Goal: Task Accomplishment & Management: Use online tool/utility

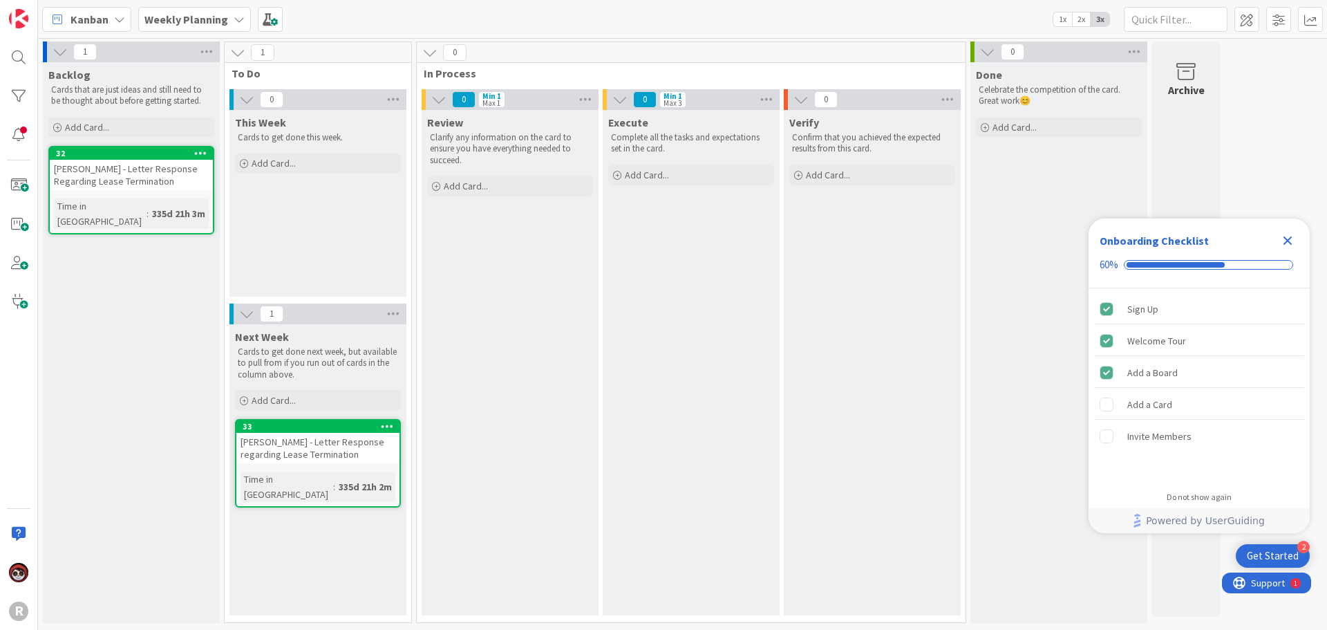
click at [91, 17] on span "Kanban" at bounding box center [90, 19] width 38 height 17
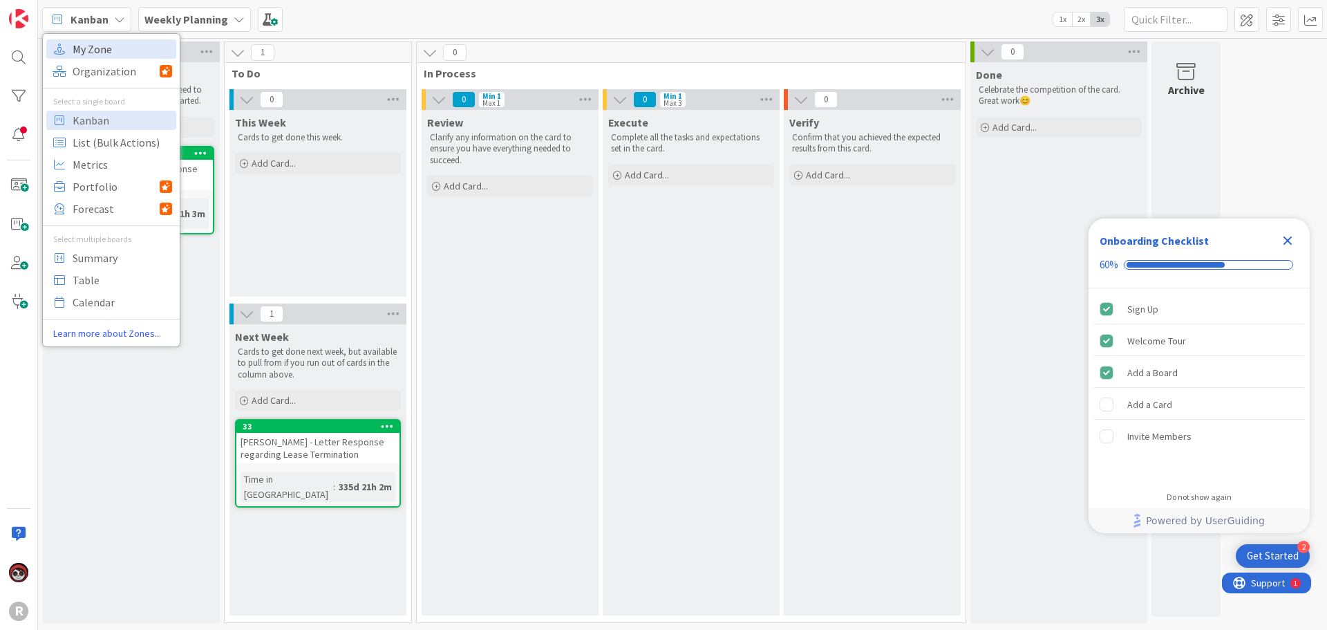
click at [90, 55] on span "My Zone" at bounding box center [123, 49] width 100 height 21
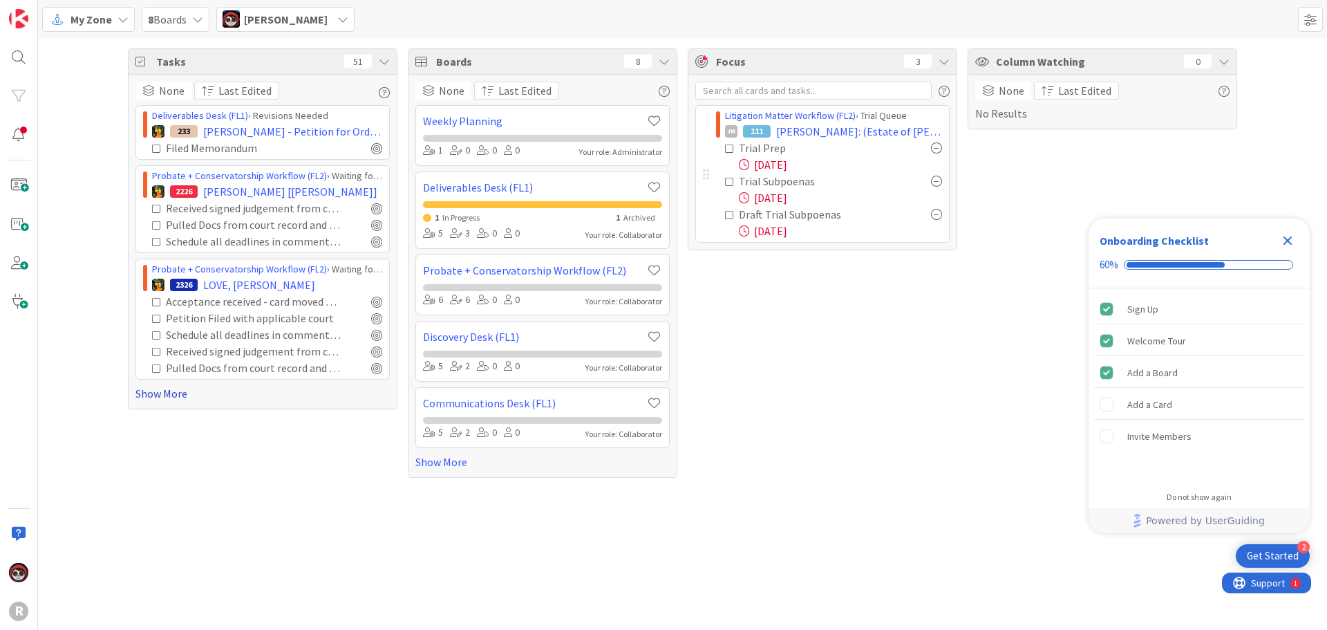
click at [142, 399] on link "Show More" at bounding box center [263, 393] width 254 height 17
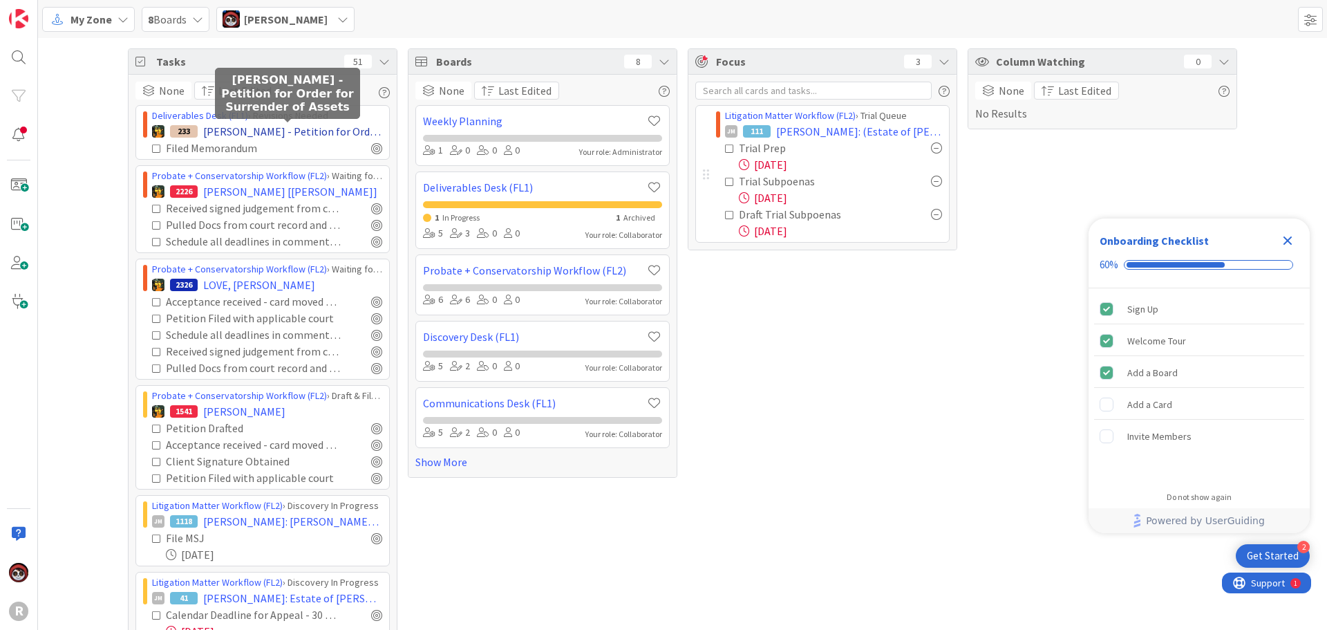
click at [265, 133] on span "[PERSON_NAME] - Petition for Order for Surrender of Assets" at bounding box center [292, 131] width 179 height 17
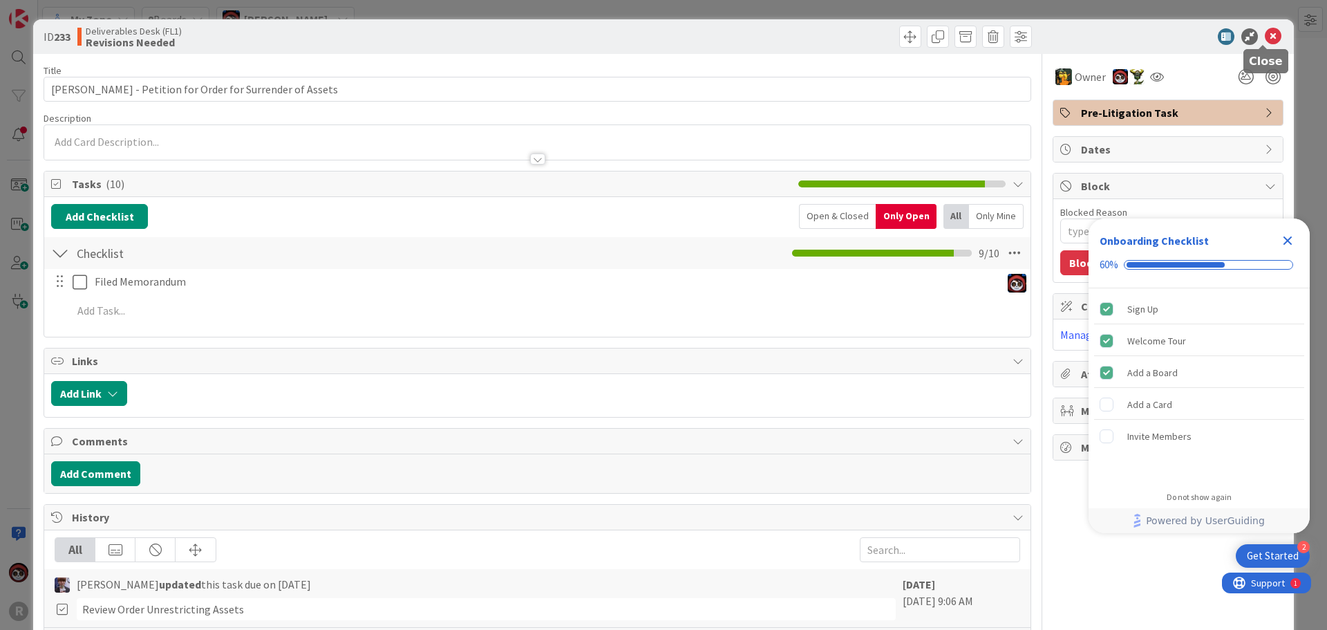
click at [1265, 39] on icon at bounding box center [1273, 36] width 17 height 17
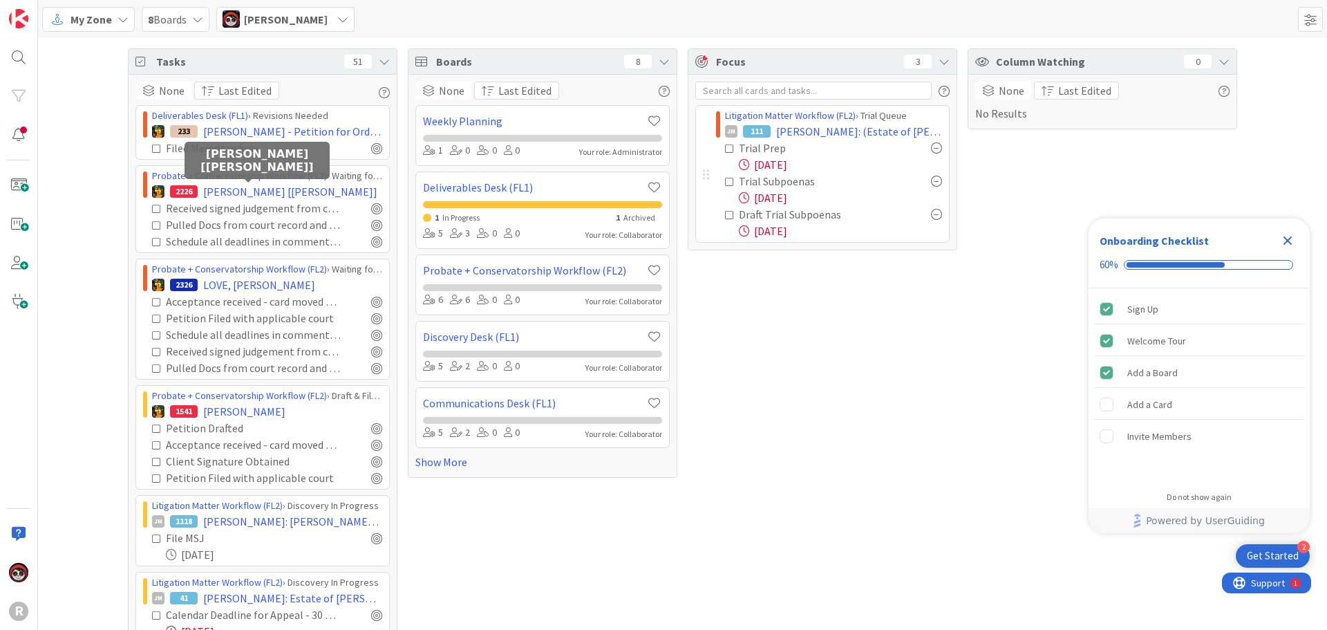
click at [221, 194] on span "[PERSON_NAME] [[PERSON_NAME]]" at bounding box center [290, 191] width 174 height 17
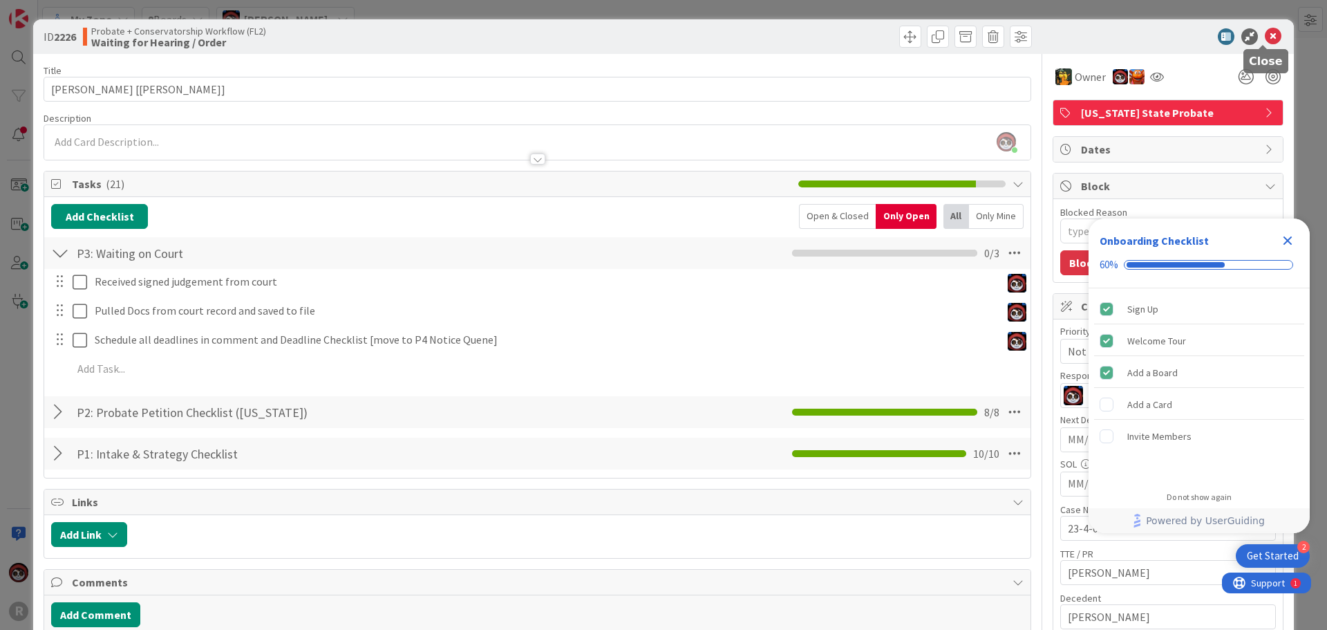
click at [1265, 35] on icon at bounding box center [1273, 36] width 17 height 17
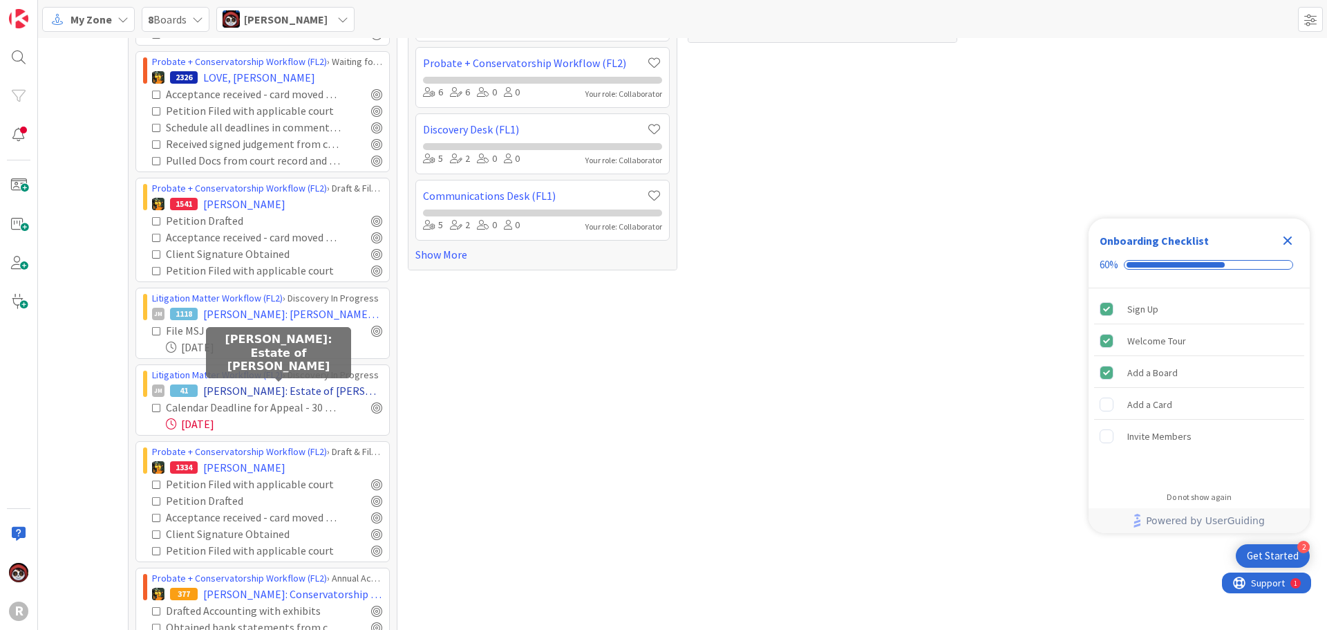
click at [269, 390] on span "[PERSON_NAME]: Estate of [PERSON_NAME]" at bounding box center [292, 390] width 179 height 17
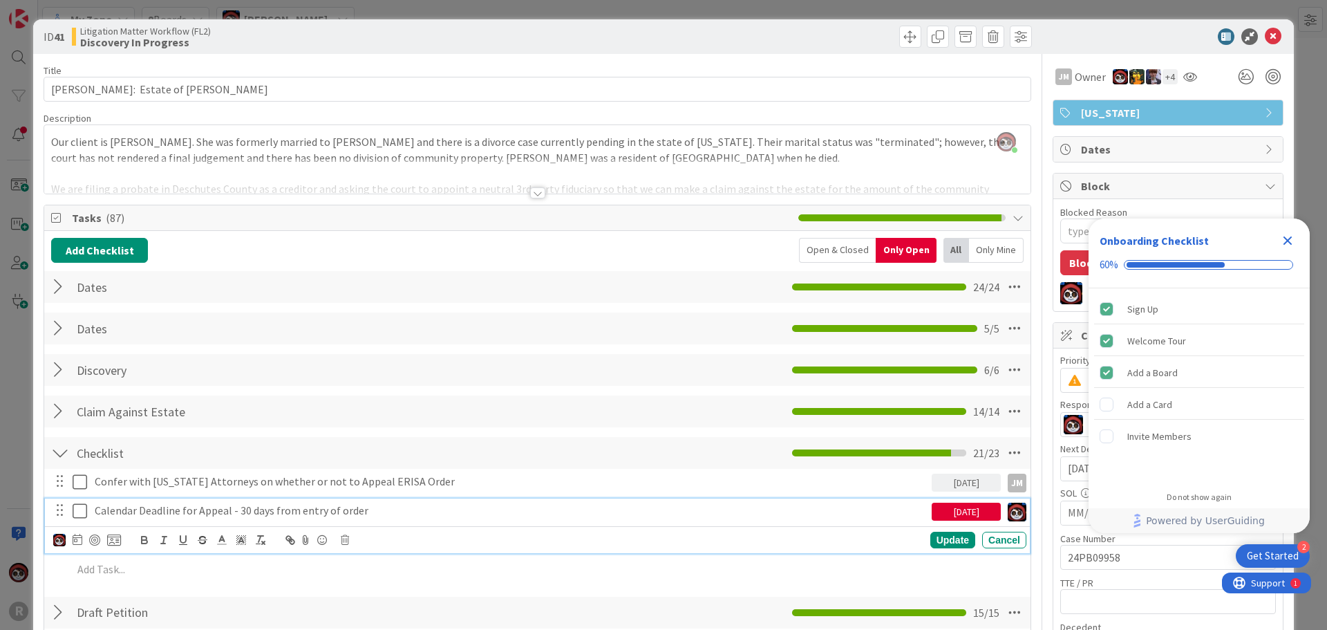
click at [319, 507] on p "Calendar Deadline for Appeal - 30 days from entry of order" at bounding box center [511, 511] width 832 height 16
click at [94, 541] on div at bounding box center [94, 539] width 11 height 11
click at [942, 541] on div "Update" at bounding box center [953, 540] width 45 height 17
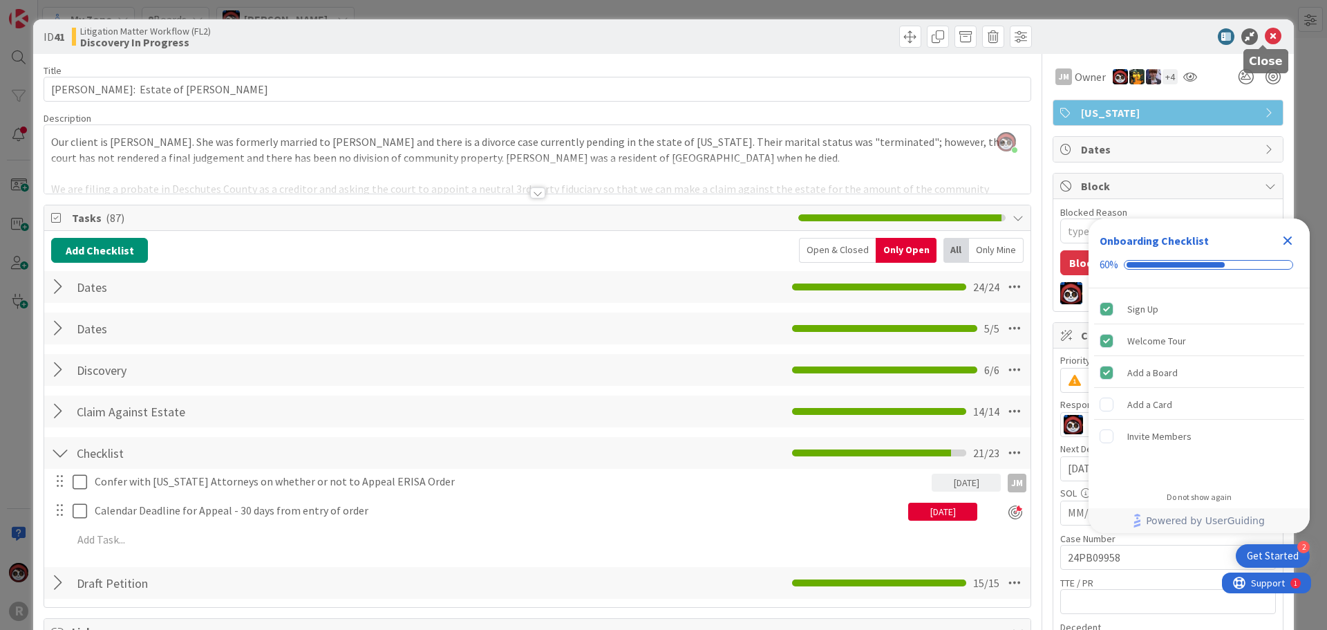
click at [1265, 37] on icon at bounding box center [1273, 36] width 17 height 17
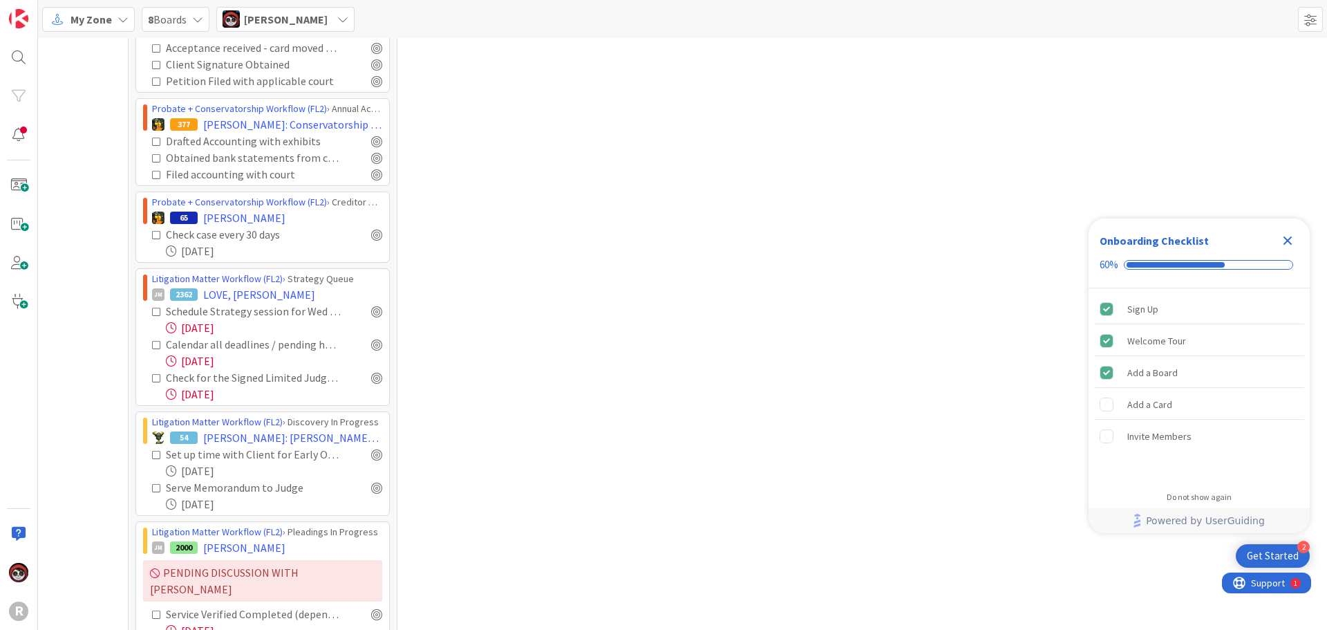
scroll to position [691, 0]
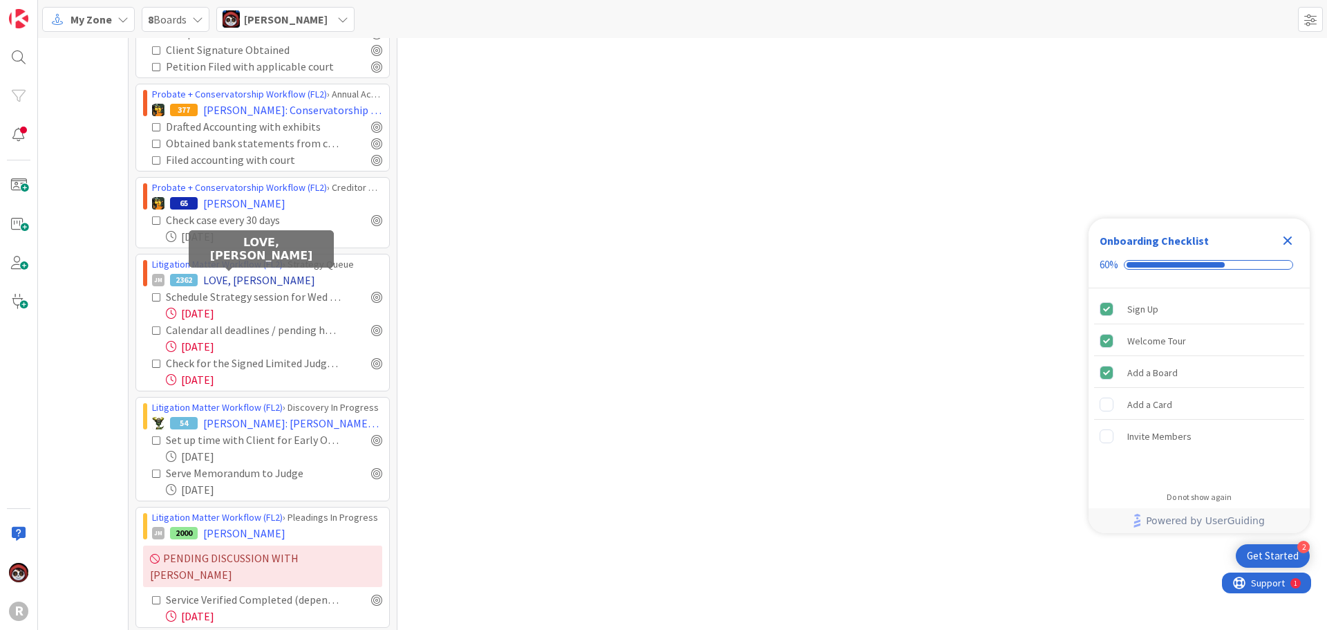
click at [223, 277] on span "LOVE, [PERSON_NAME]" at bounding box center [259, 280] width 112 height 17
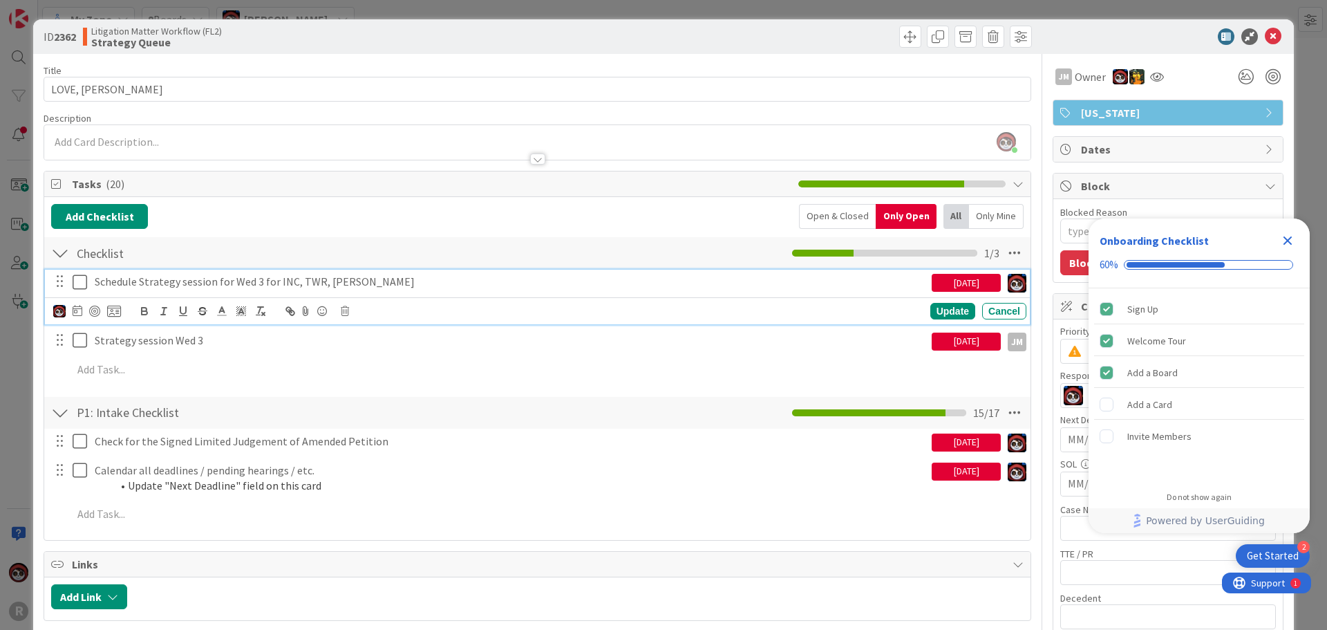
click at [254, 281] on p "Schedule Strategy session for Wed 3 for INC, TWR, [PERSON_NAME]" at bounding box center [511, 282] width 832 height 16
click at [95, 310] on div at bounding box center [94, 311] width 11 height 11
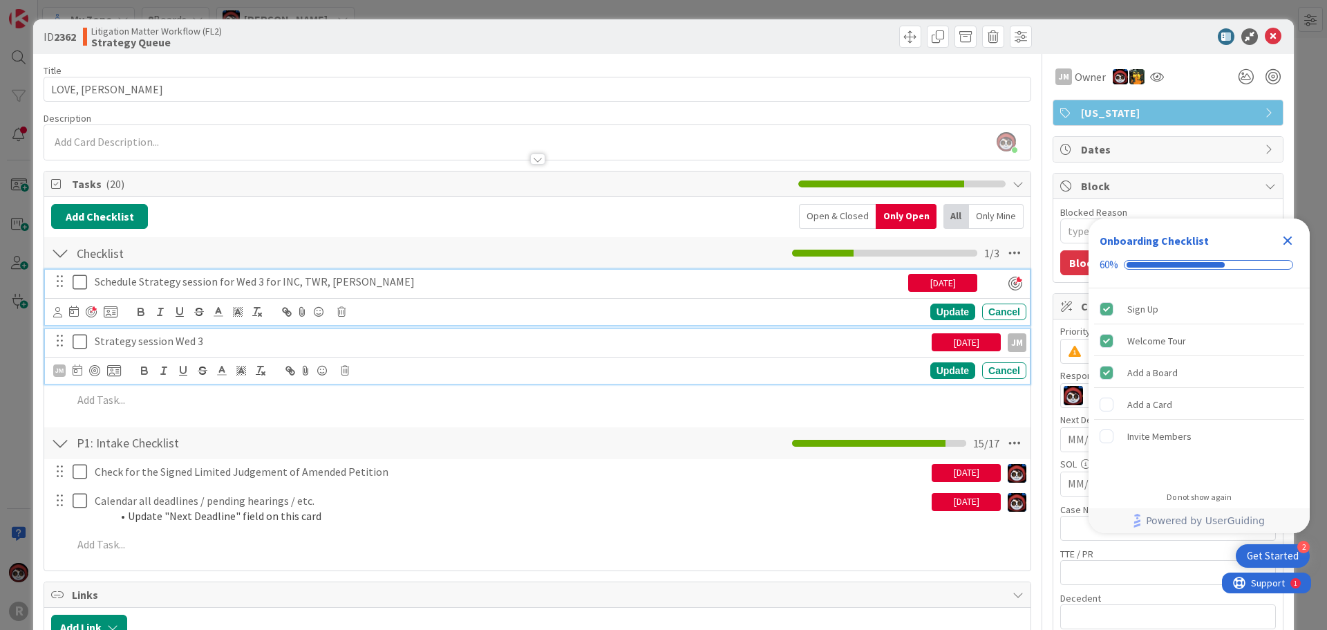
click at [158, 342] on p "Strategy session Wed 3" at bounding box center [511, 341] width 832 height 16
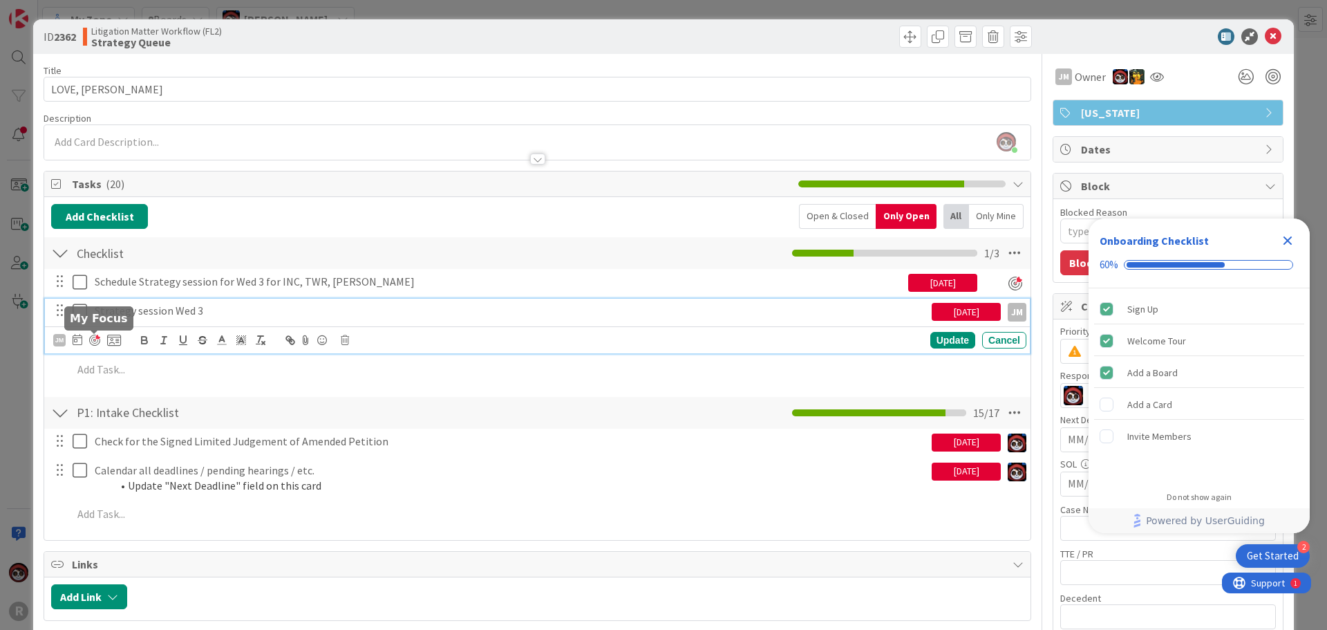
click at [91, 341] on div at bounding box center [94, 340] width 11 height 11
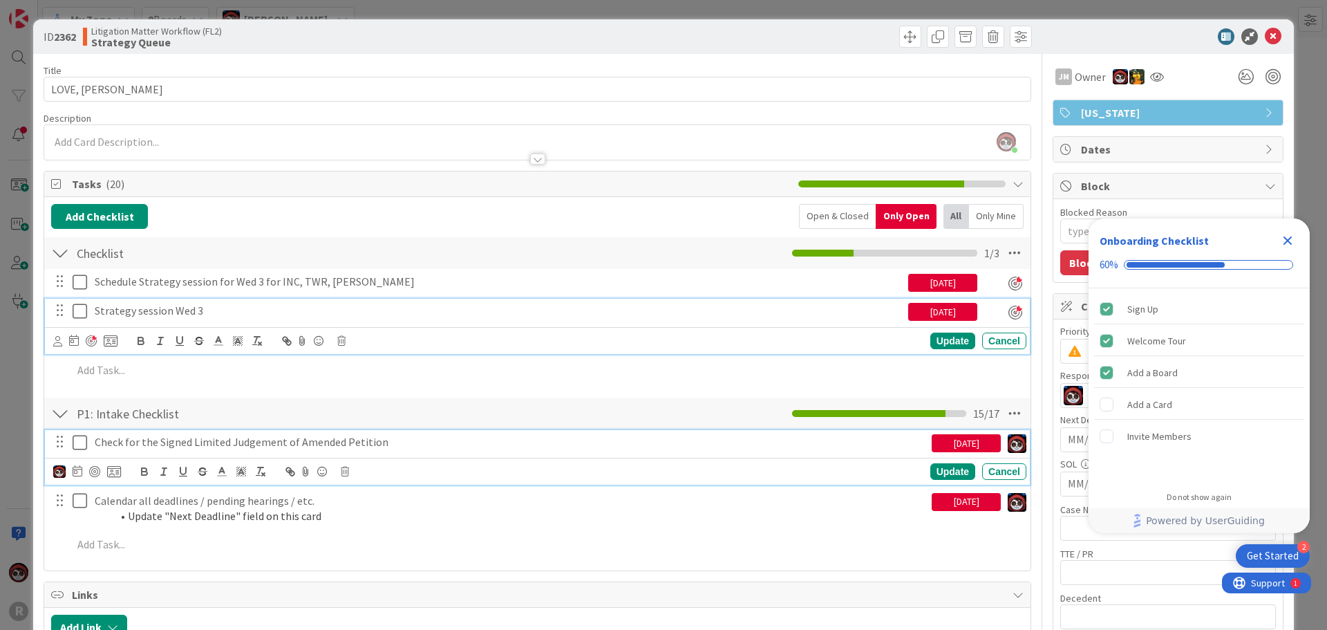
click at [185, 440] on p "Check for the Signed Limited Judgement of Amended Petition" at bounding box center [511, 442] width 832 height 16
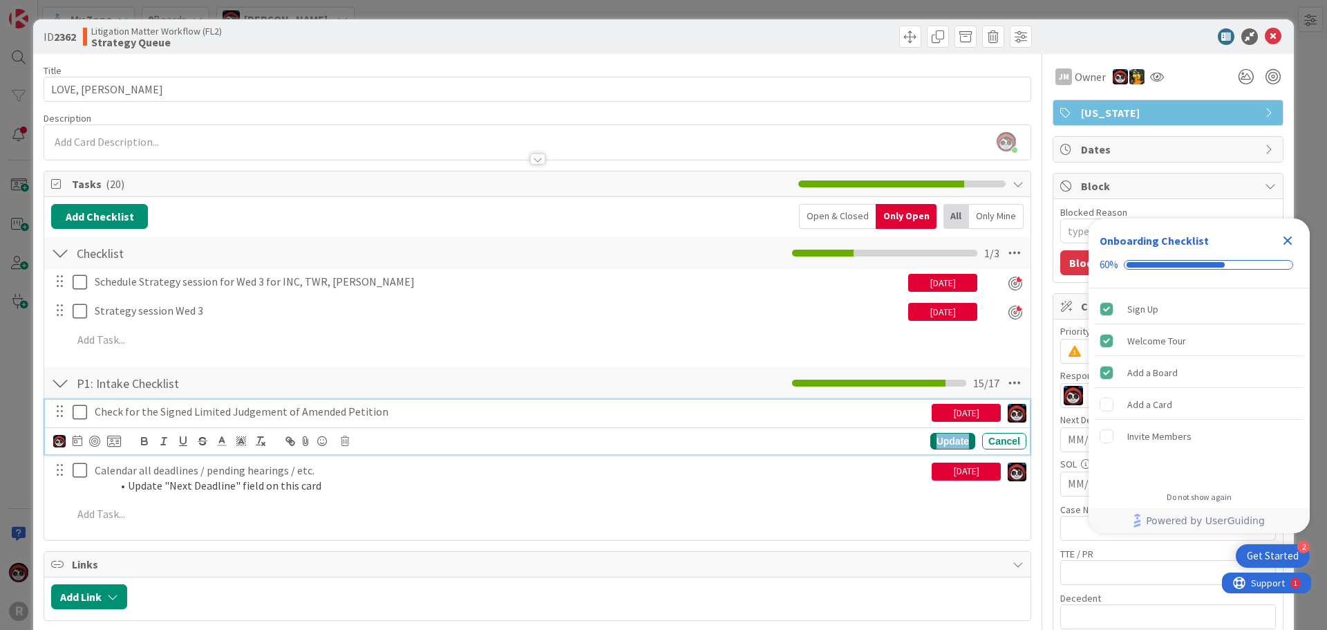
click at [939, 442] on div "Update" at bounding box center [953, 441] width 45 height 17
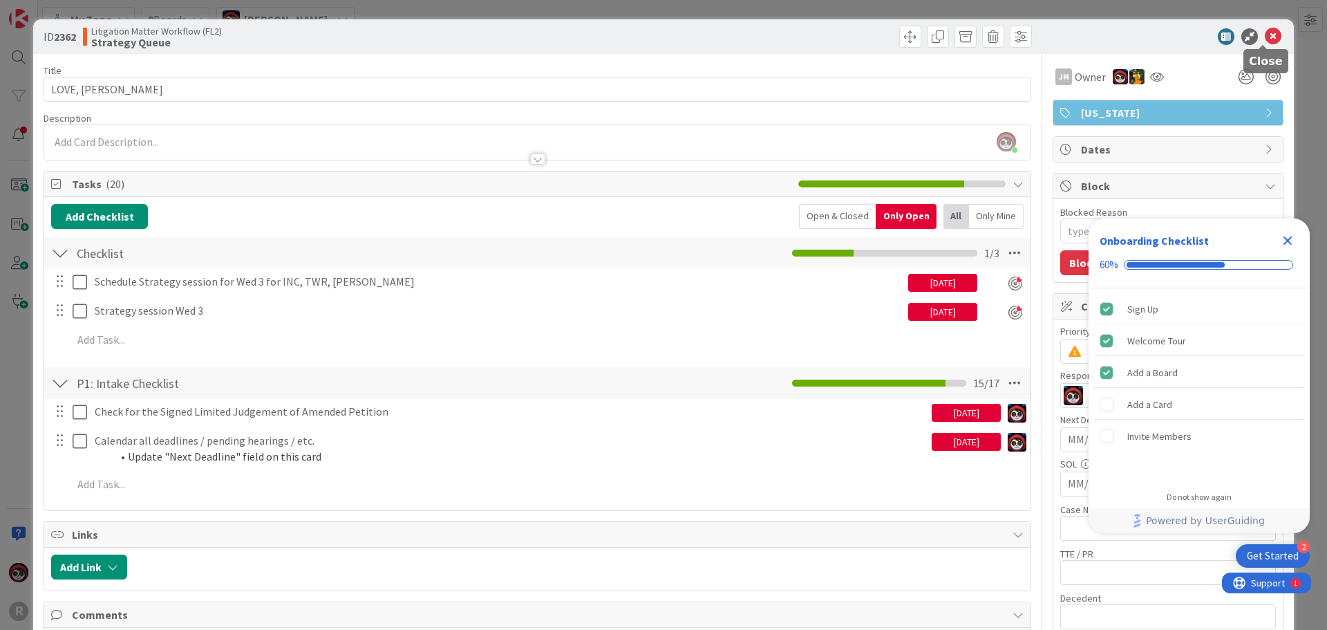
click at [1265, 35] on icon at bounding box center [1273, 36] width 17 height 17
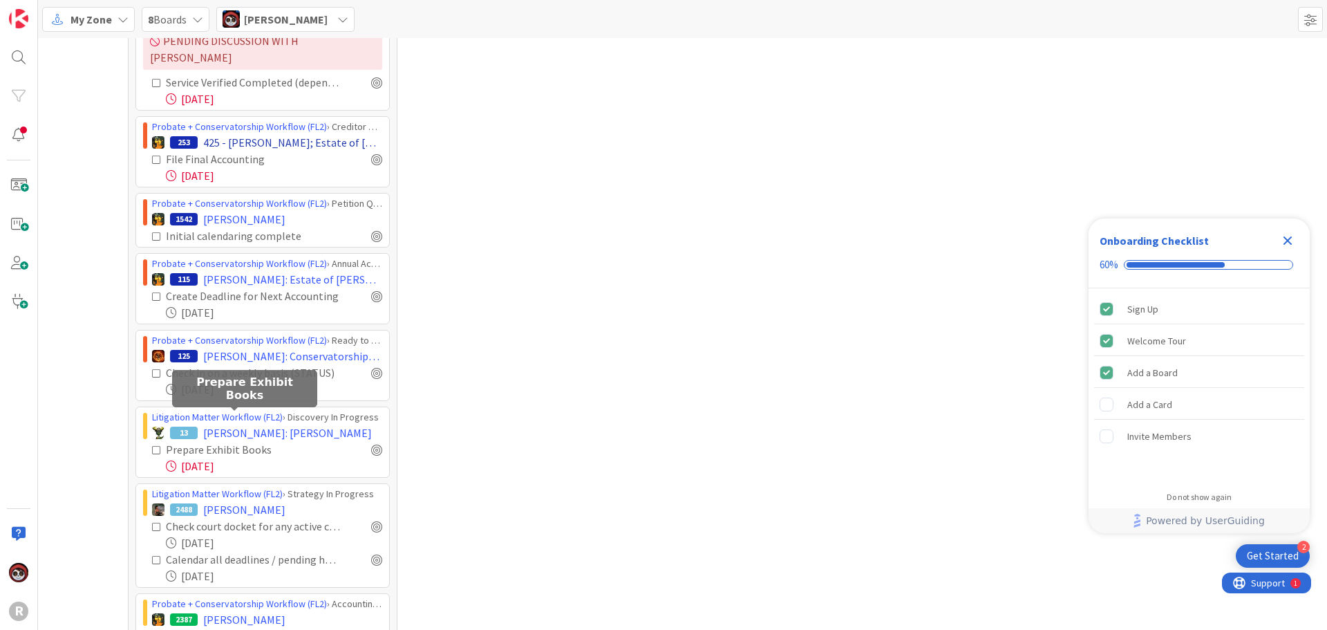
scroll to position [1244, 0]
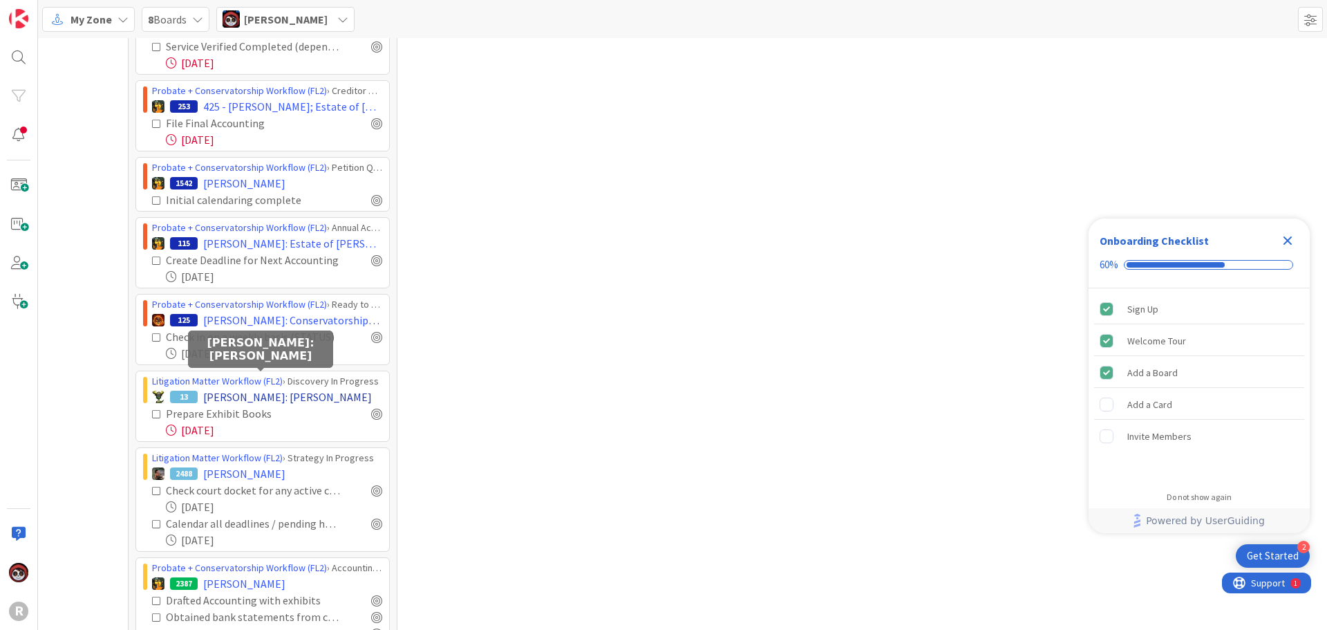
click at [291, 389] on span "[PERSON_NAME]: [PERSON_NAME]" at bounding box center [287, 397] width 169 height 17
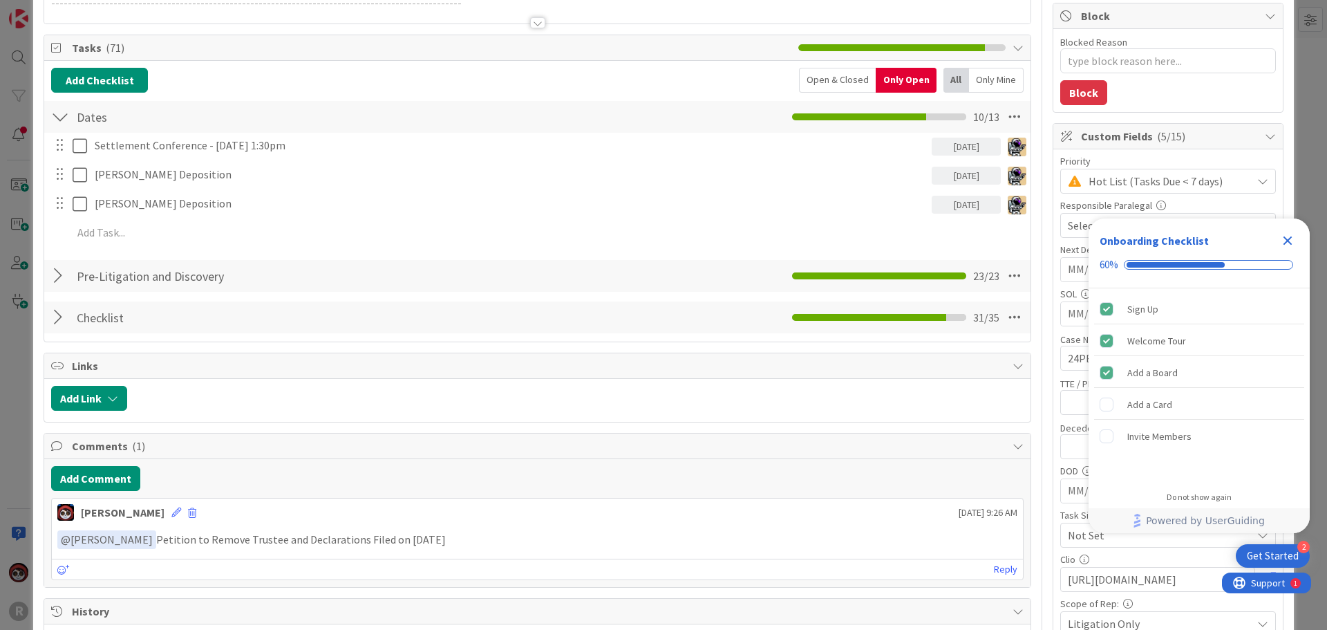
scroll to position [138, 0]
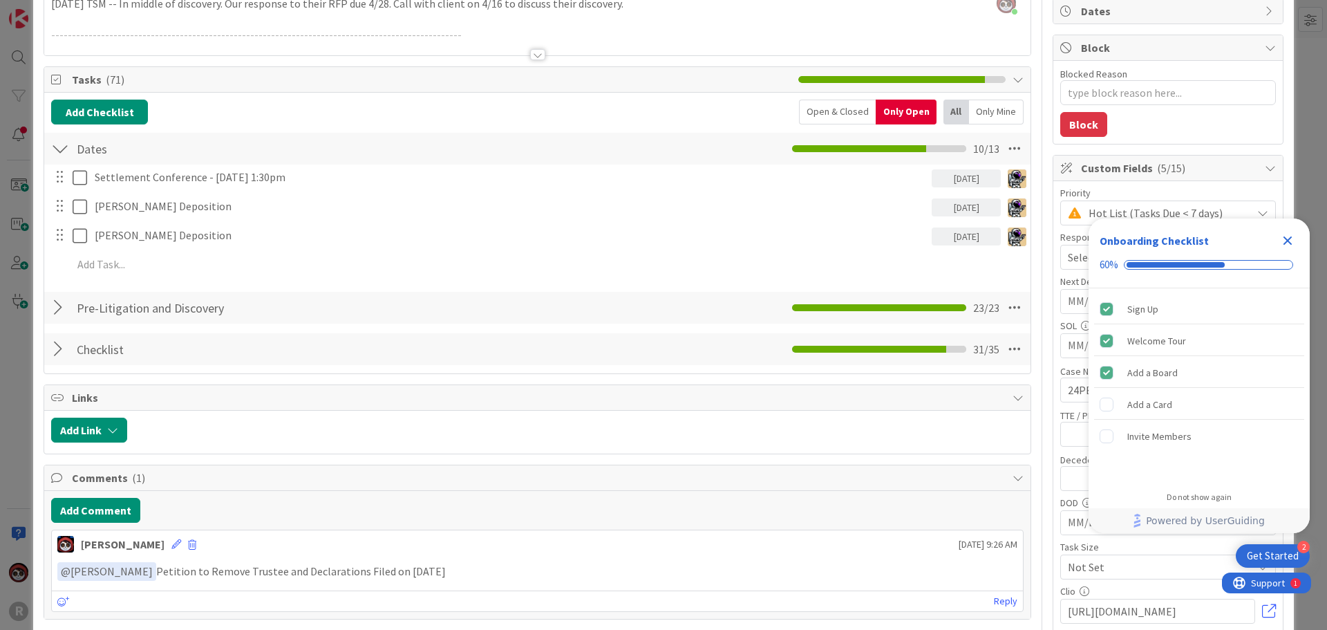
click at [57, 348] on div at bounding box center [60, 349] width 18 height 25
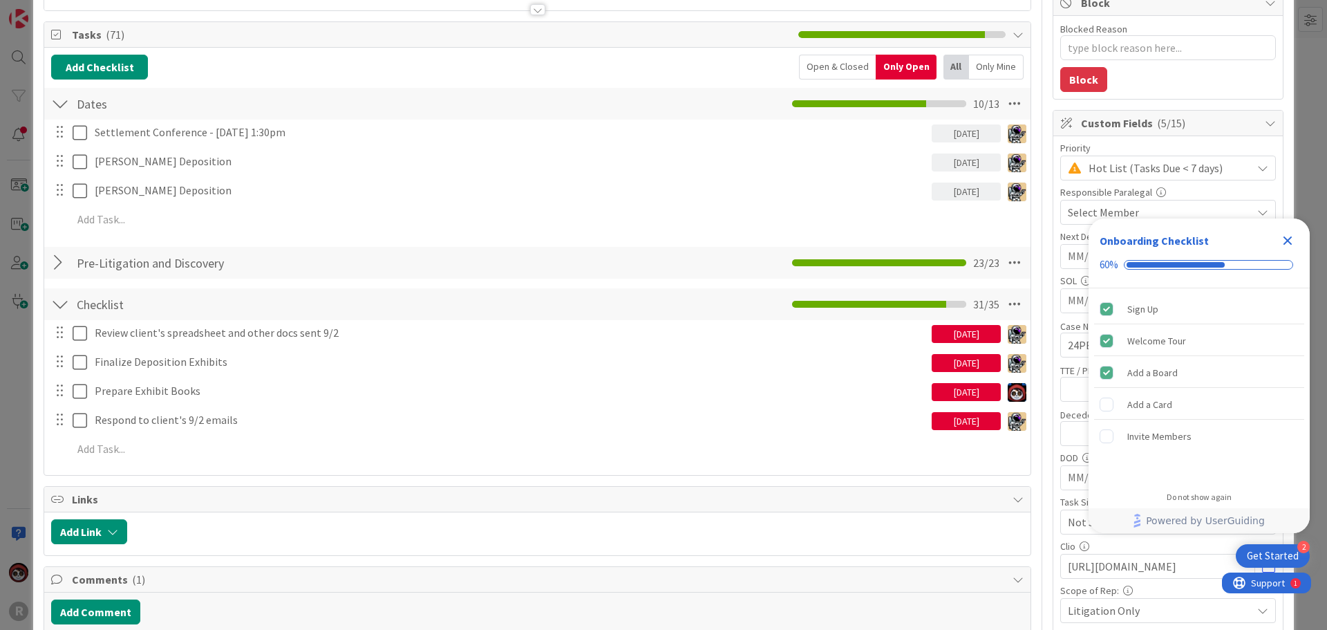
scroll to position [207, 0]
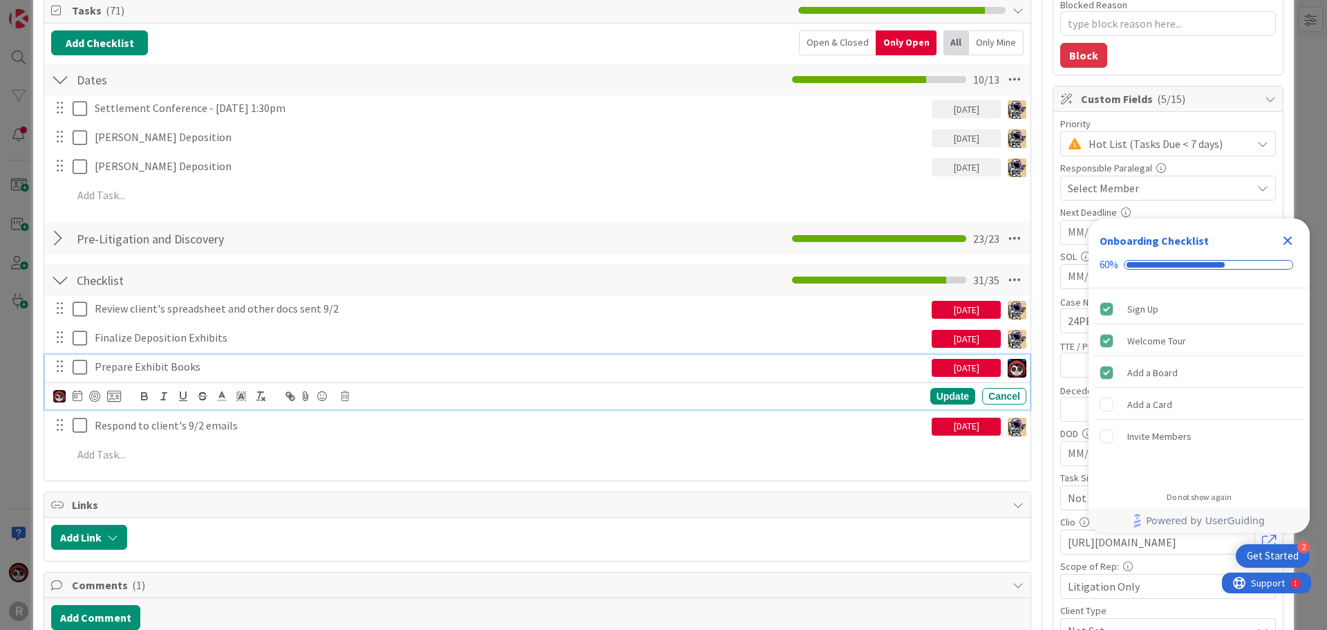
click at [144, 375] on div "Prepare Exhibit Books" at bounding box center [510, 367] width 843 height 24
click at [93, 397] on div at bounding box center [94, 396] width 11 height 11
click at [941, 394] on div "Update" at bounding box center [953, 397] width 45 height 17
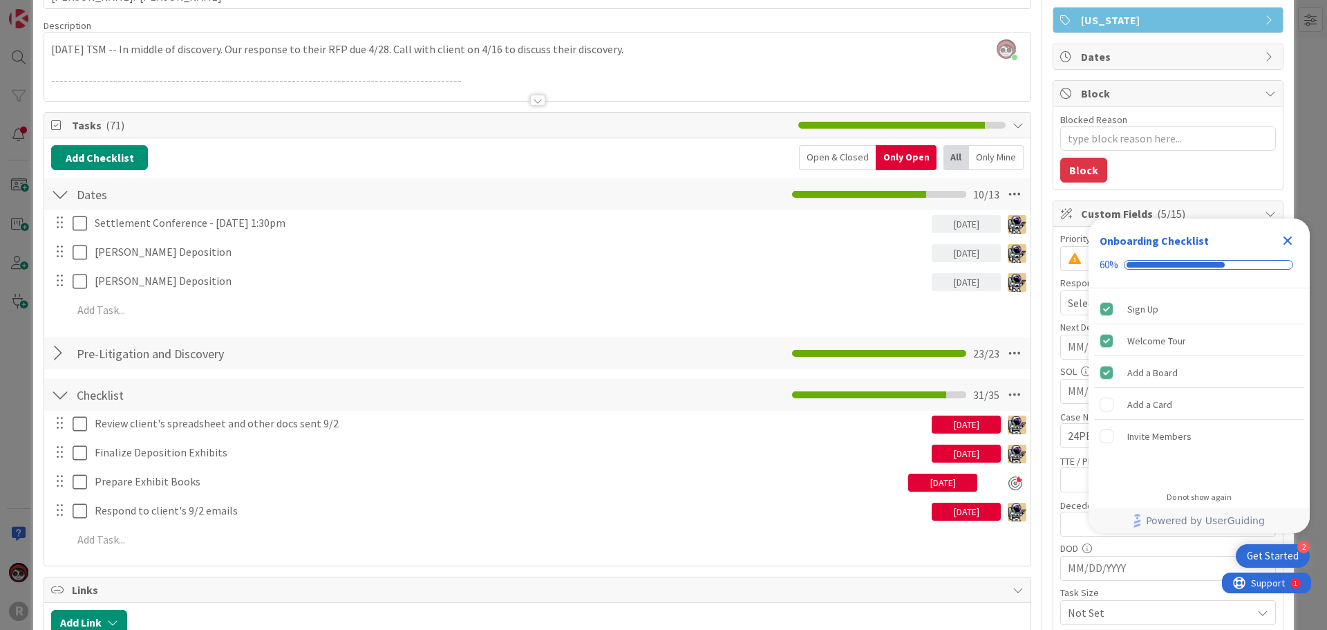
scroll to position [0, 0]
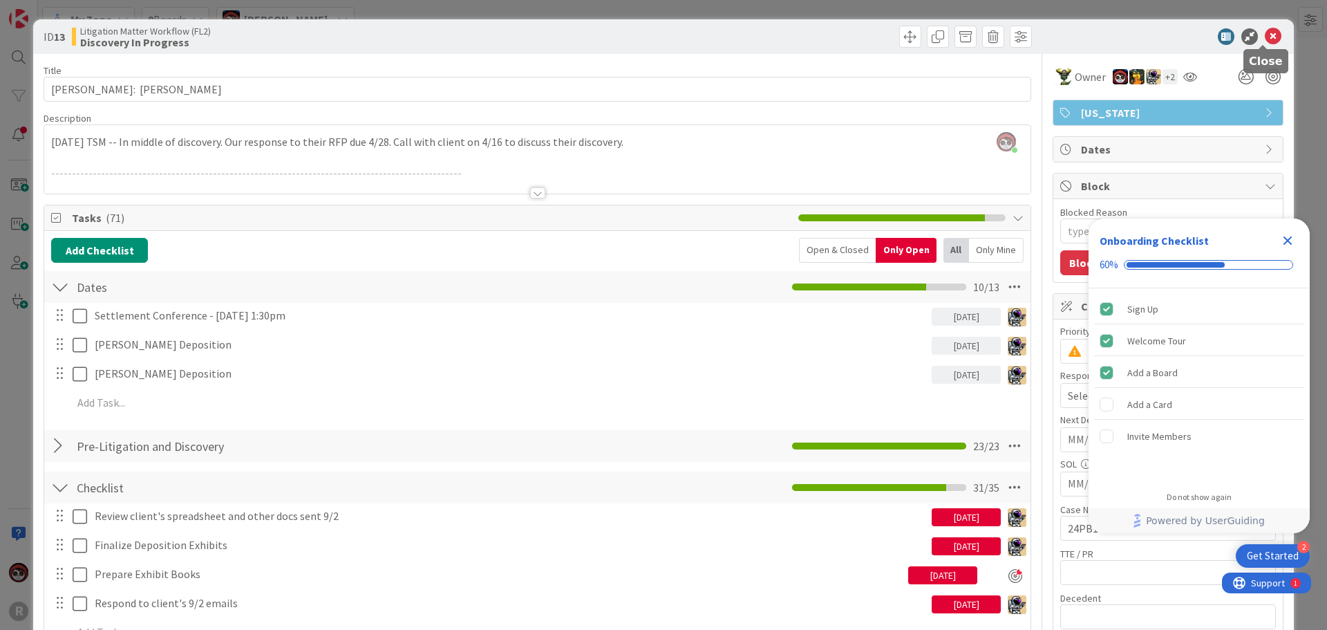
click at [1265, 37] on icon at bounding box center [1273, 36] width 17 height 17
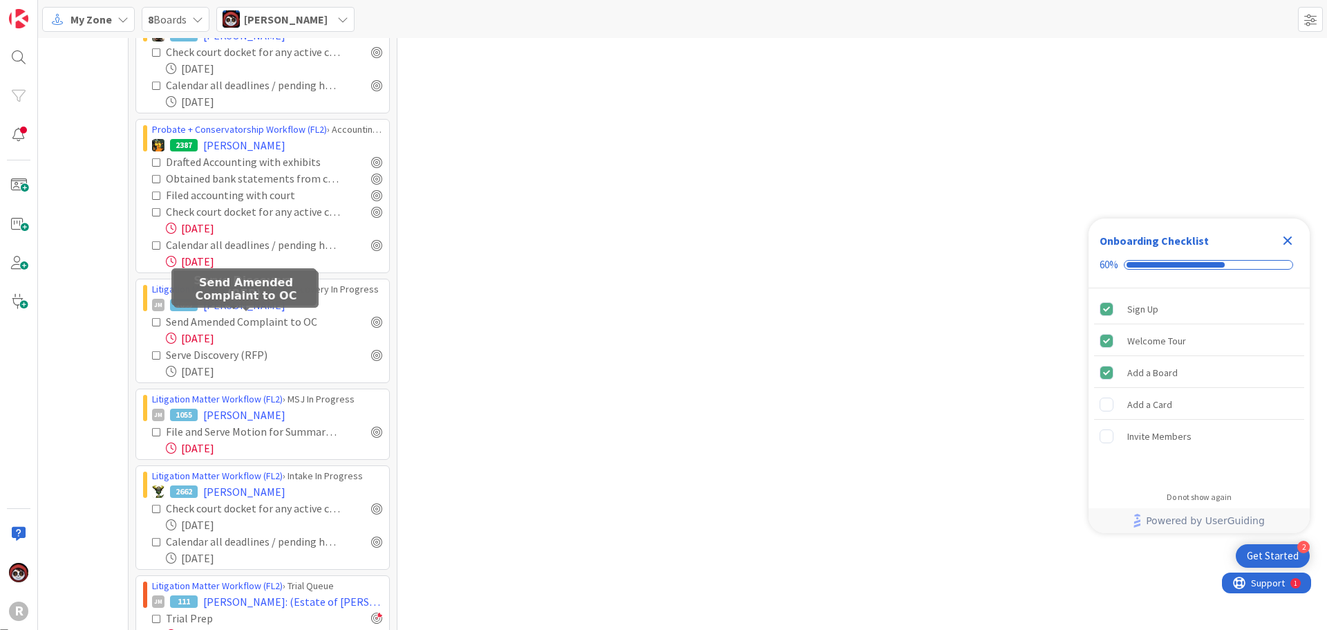
scroll to position [1659, 0]
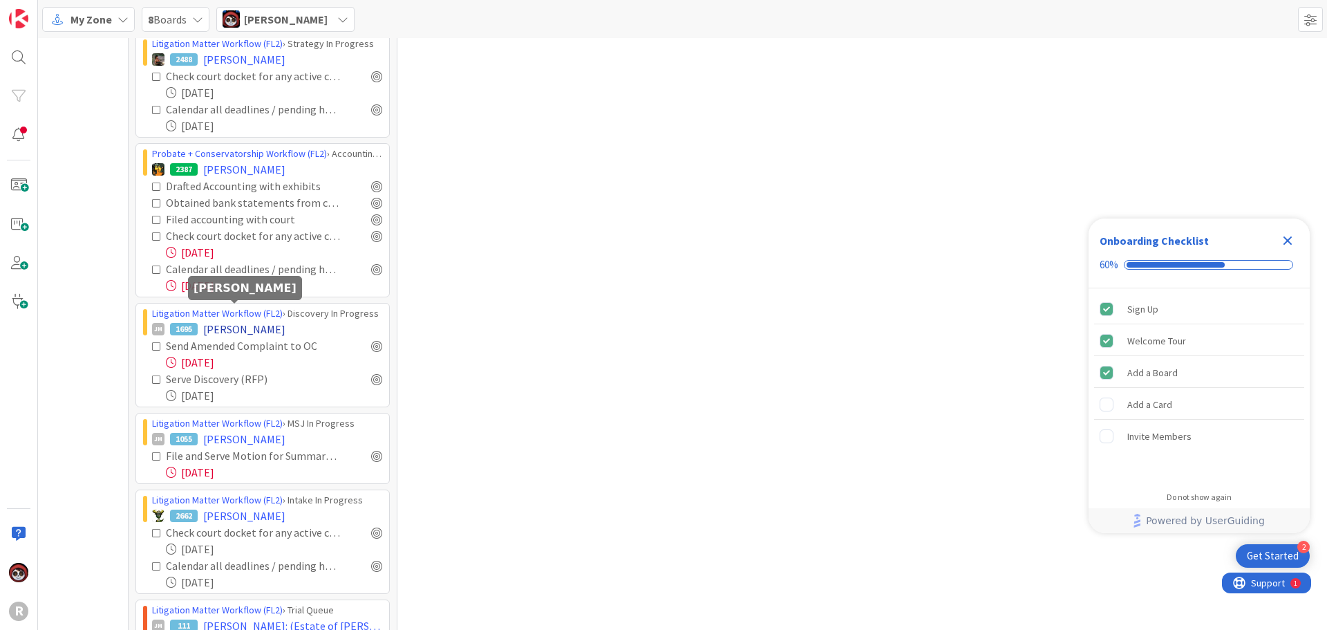
click at [220, 321] on span "[PERSON_NAME]" at bounding box center [244, 329] width 82 height 17
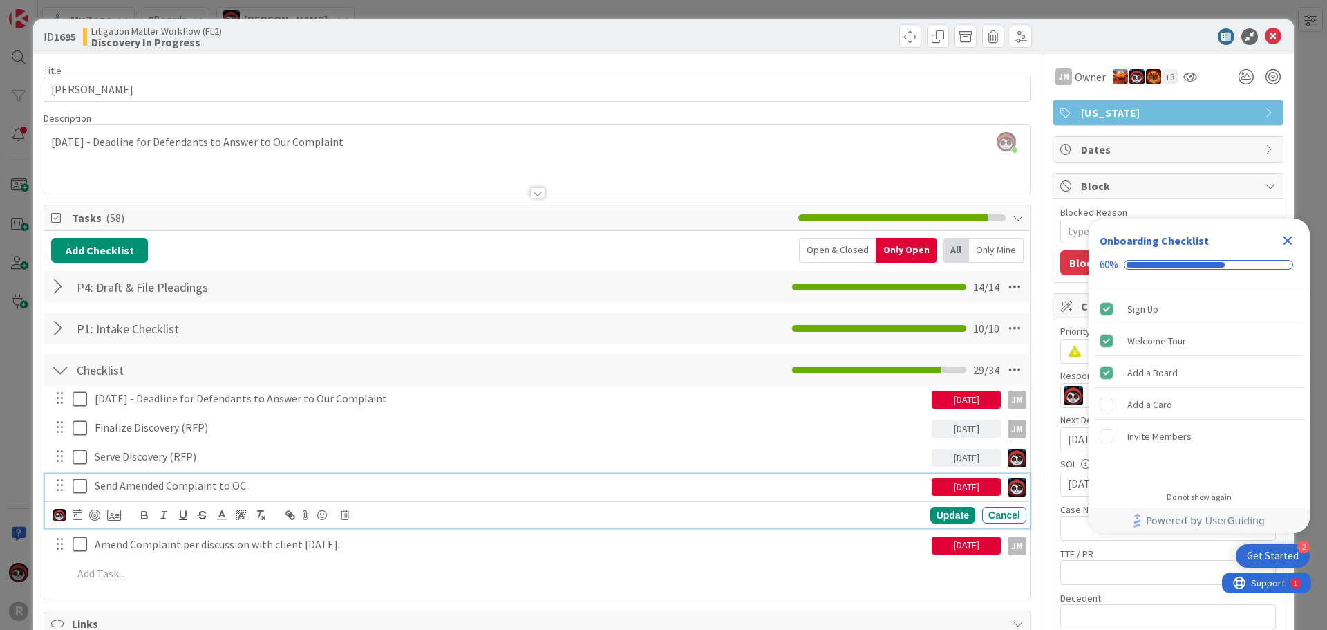
click at [183, 485] on p "Send Amended Complaint to OC" at bounding box center [511, 486] width 832 height 16
click at [95, 516] on div at bounding box center [94, 515] width 11 height 11
click at [931, 516] on div "Update" at bounding box center [953, 515] width 45 height 17
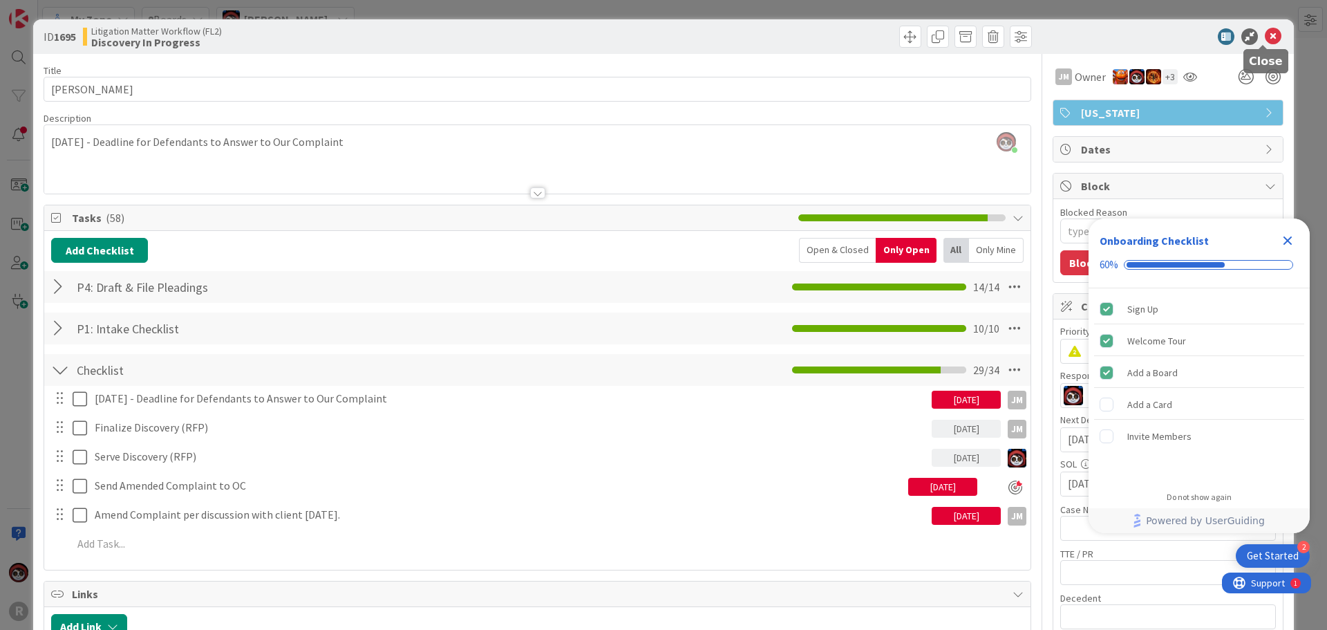
click at [1268, 34] on icon at bounding box center [1273, 36] width 17 height 17
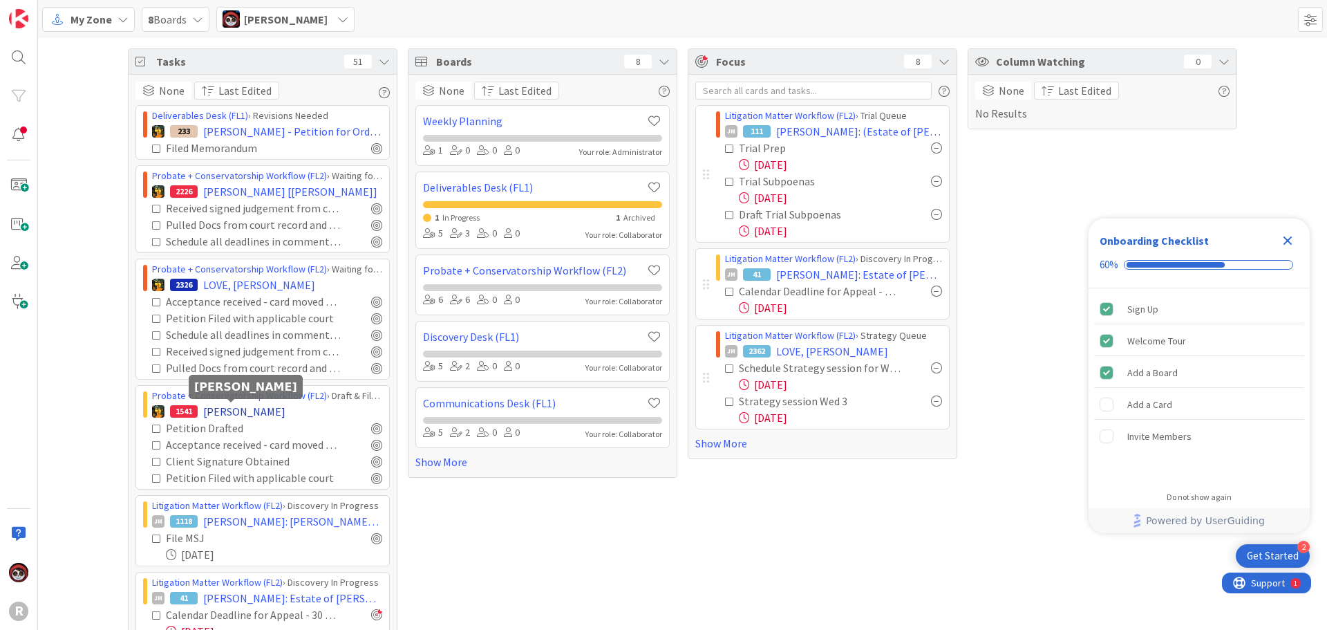
click at [216, 416] on span "[PERSON_NAME]" at bounding box center [244, 411] width 82 height 17
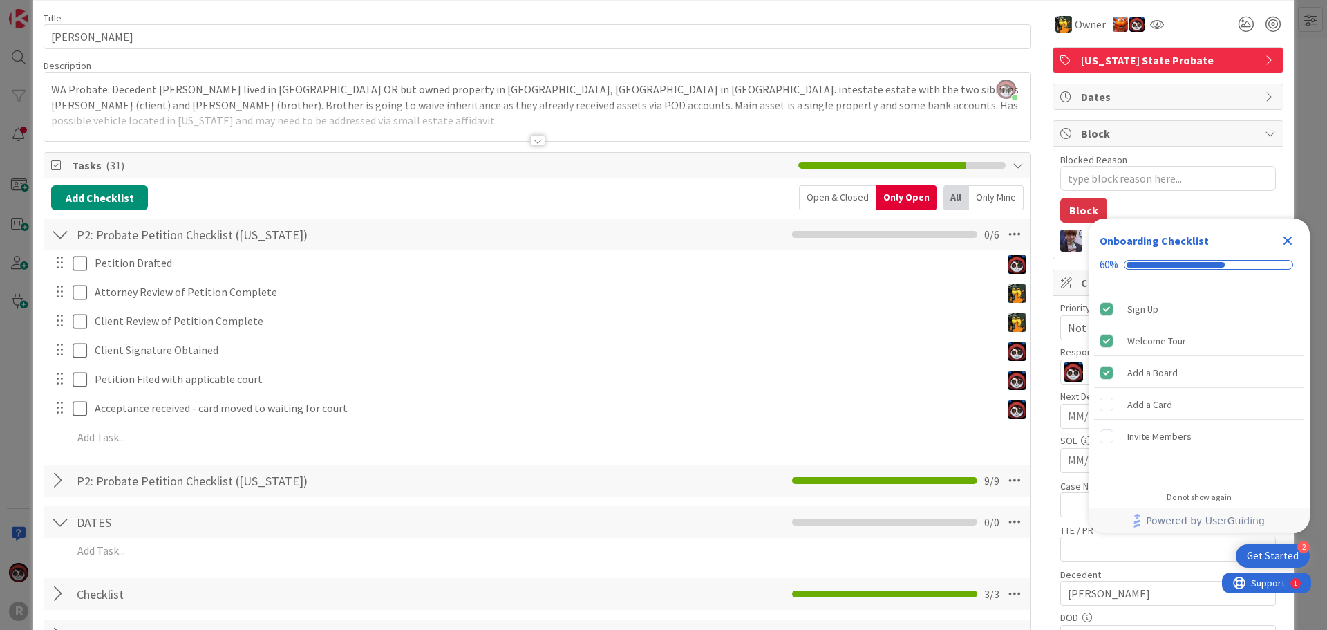
scroll to position [138, 0]
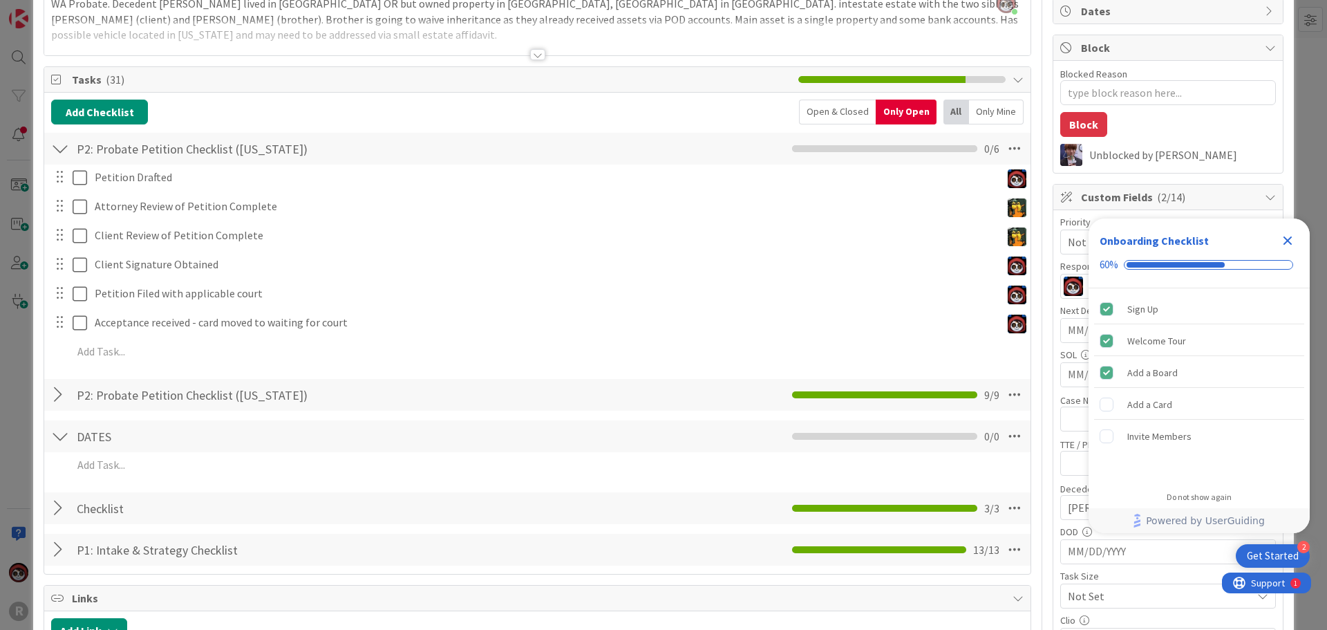
click at [56, 395] on div at bounding box center [60, 394] width 18 height 25
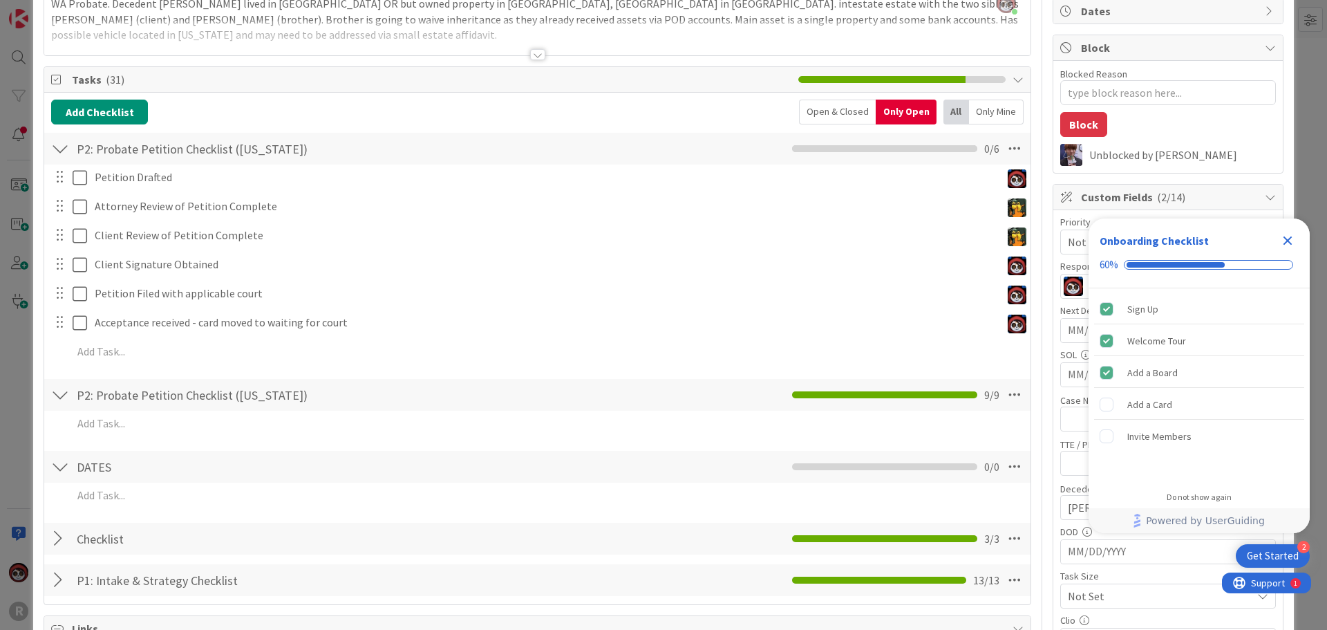
click at [51, 542] on div at bounding box center [60, 538] width 18 height 25
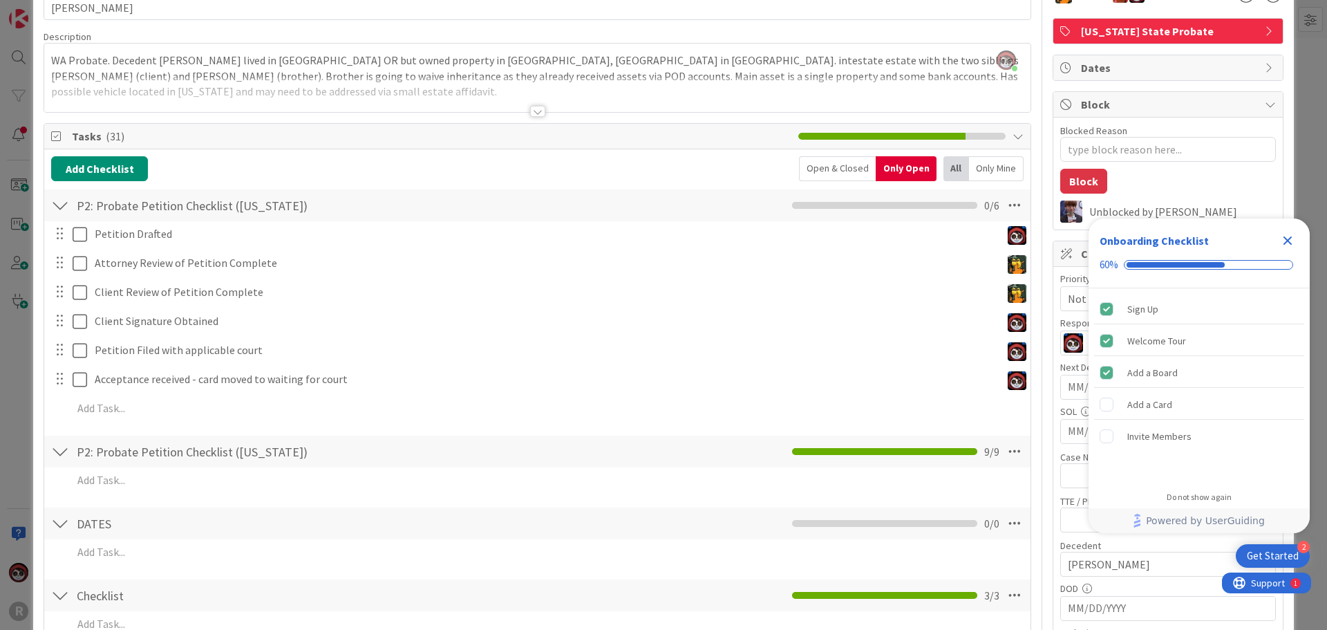
scroll to position [69, 0]
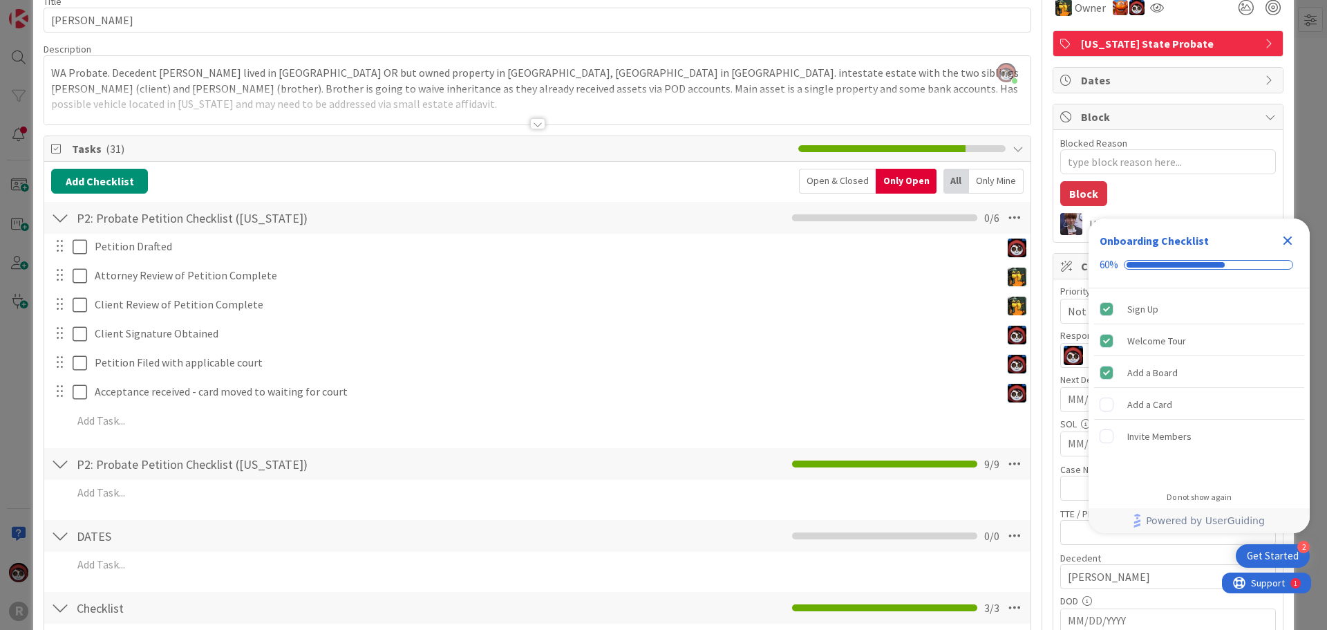
click at [852, 177] on div "Open & Closed" at bounding box center [837, 181] width 77 height 25
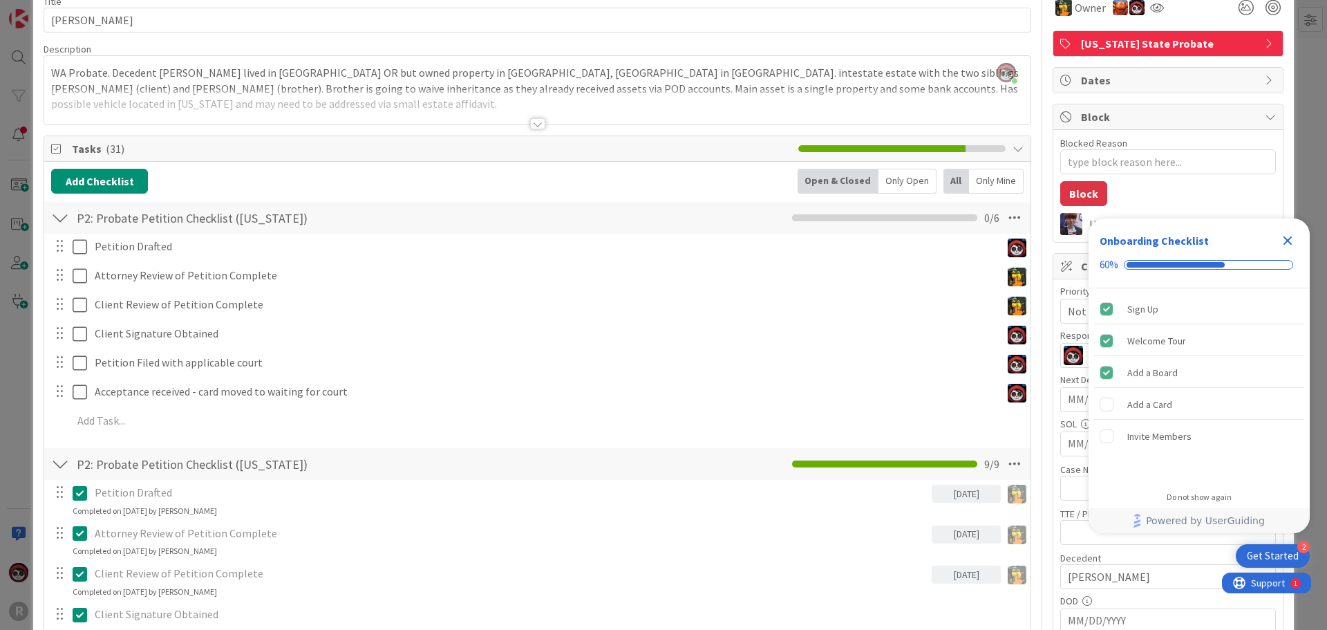
type textarea "x"
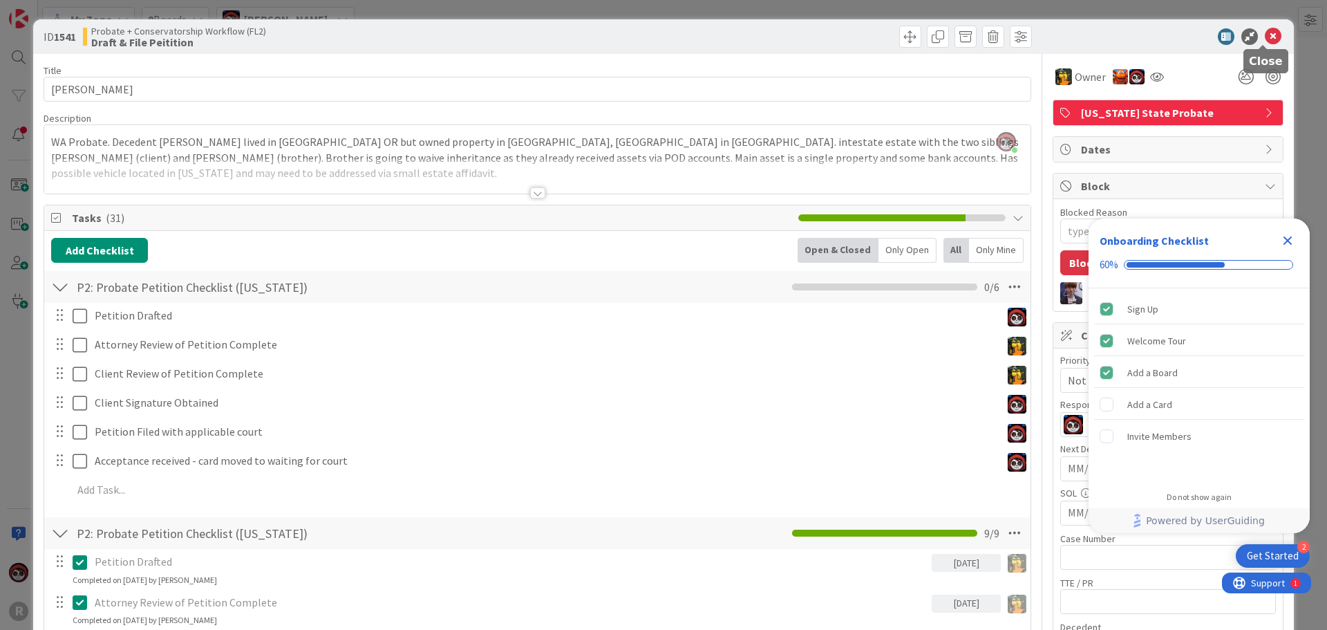
click at [1265, 32] on icon at bounding box center [1273, 36] width 17 height 17
